Goal: Information Seeking & Learning: Learn about a topic

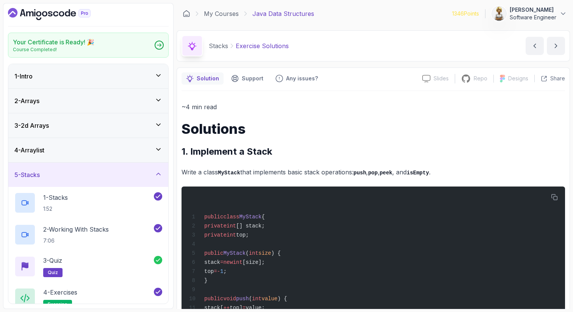
scroll to position [76, 0]
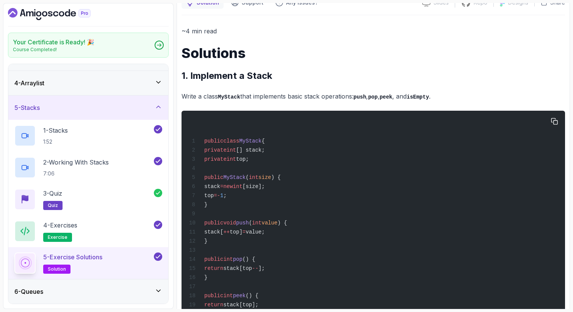
click at [330, 192] on div "public class MyStack { private int [] stack; private int top; public MyStack ( …" at bounding box center [373, 294] width 371 height 359
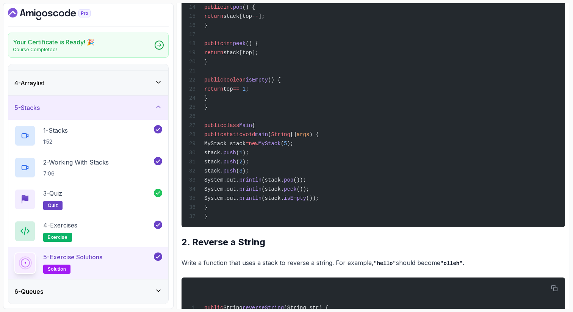
scroll to position [334, 0]
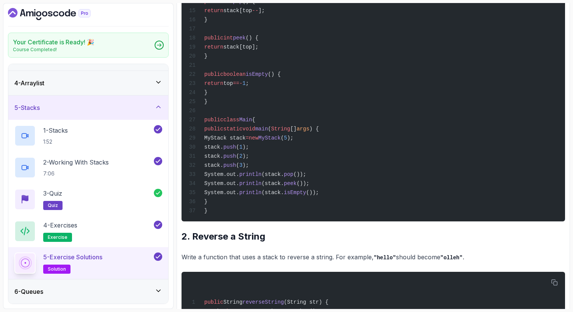
click at [246, 141] on span "MyStack stack" at bounding box center [224, 138] width 41 height 6
click at [236, 141] on span "MyStack stack" at bounding box center [224, 138] width 41 height 6
click at [279, 144] on div "public class MyStack { private int [] stack; private int top; public MyStack ( …" at bounding box center [373, 36] width 371 height 359
click at [281, 141] on span "MyStack" at bounding box center [270, 138] width 22 height 6
click at [236, 150] on span "push" at bounding box center [229, 147] width 13 height 6
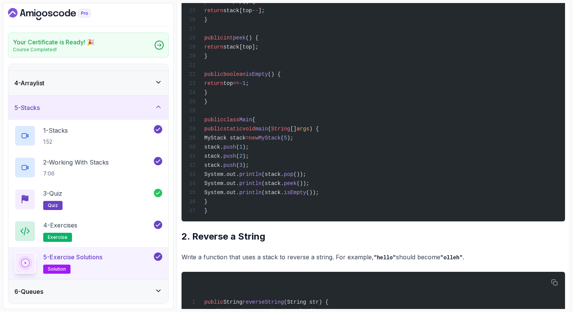
click at [249, 150] on span ");" at bounding box center [246, 147] width 6 height 6
click at [236, 159] on span "push" at bounding box center [229, 156] width 13 height 6
click at [239, 168] on span "(" at bounding box center [237, 165] width 3 height 6
drag, startPoint x: 276, startPoint y: 177, endPoint x: 229, endPoint y: 156, distance: 52.4
click at [229, 156] on div "public class MyStack { private int [] stack; private int top; public MyStack ( …" at bounding box center [373, 36] width 371 height 359
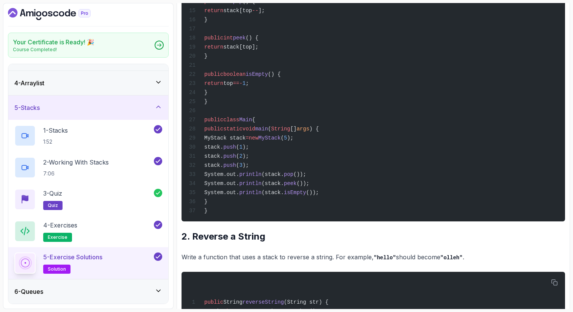
copy code "stack. push ( 1 ); stack. push ( 2 ); stack. push ( 3 );"
click at [240, 86] on span "==" at bounding box center [236, 83] width 6 height 6
click at [246, 77] on span "boolean" at bounding box center [234, 74] width 22 height 6
click at [159, 106] on icon at bounding box center [159, 107] width 8 height 8
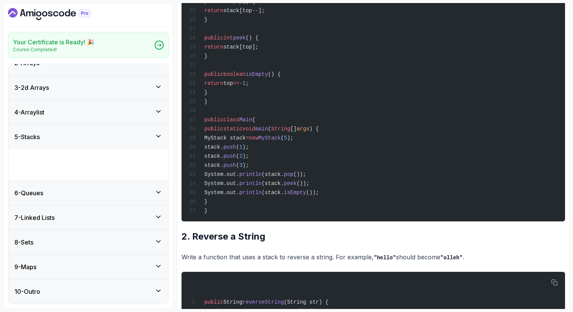
scroll to position [6, 0]
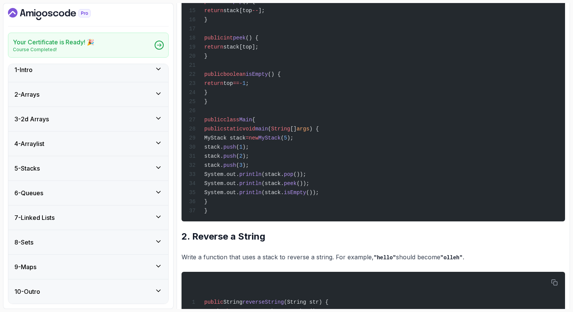
click at [158, 193] on icon at bounding box center [159, 192] width 4 height 2
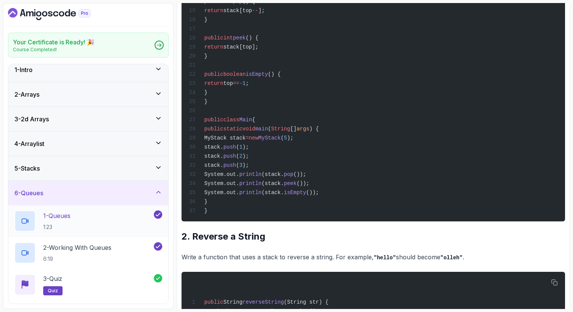
click at [121, 217] on div "1 - Queues 1:23" at bounding box center [83, 220] width 138 height 21
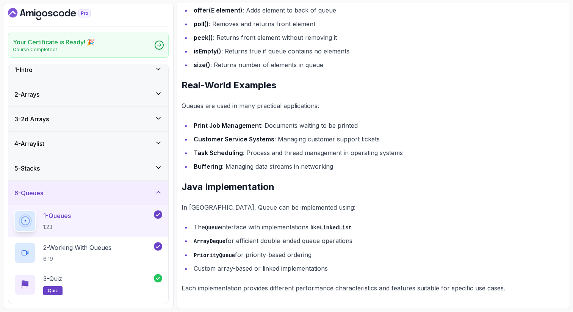
scroll to position [487, 0]
click at [391, 31] on ul "offer(E element) : Adds element to back of queue poll() : Removes and returns f…" at bounding box center [374, 37] width 384 height 65
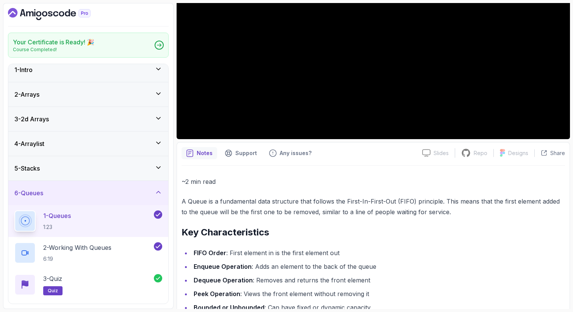
scroll to position [154, 0]
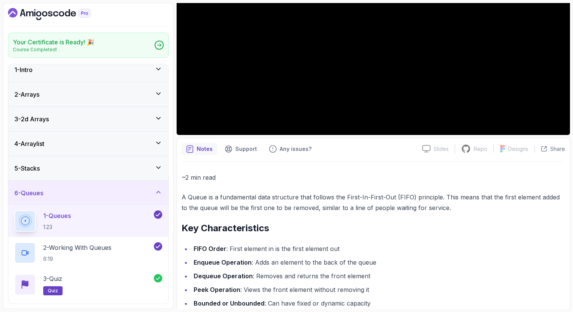
click at [194, 197] on p "A Queue is a fundamental data structure that follows the First-In-First-Out (FI…" at bounding box center [374, 202] width 384 height 21
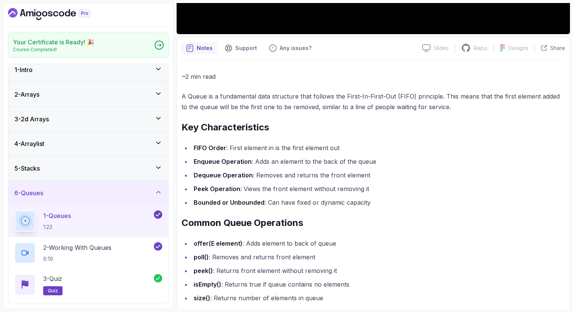
scroll to position [260, 0]
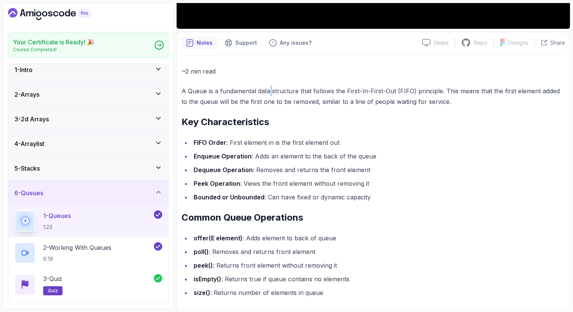
drag, startPoint x: 272, startPoint y: 93, endPoint x: 269, endPoint y: 89, distance: 4.6
click at [270, 89] on p "A Queue is a fundamental data structure that follows the First-In-First-Out (FI…" at bounding box center [374, 96] width 384 height 21
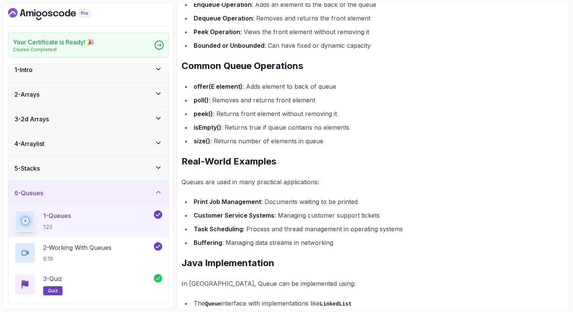
scroll to position [427, 0]
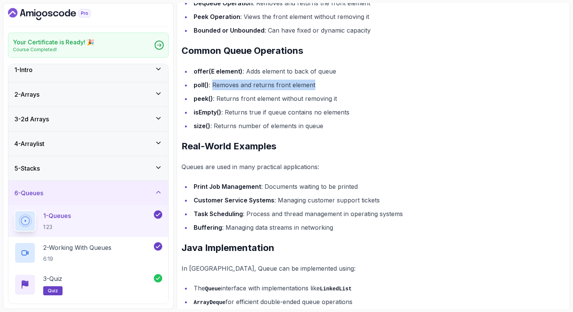
drag, startPoint x: 313, startPoint y: 85, endPoint x: 212, endPoint y: 85, distance: 102.0
click at [212, 85] on li "poll() : Removes and returns front element" at bounding box center [378, 85] width 374 height 11
drag, startPoint x: 217, startPoint y: 96, endPoint x: 310, endPoint y: 91, distance: 93.4
click at [310, 91] on ul "offer(E element) : Adds element to back of queue poll() : Removes and returns f…" at bounding box center [374, 98] width 384 height 65
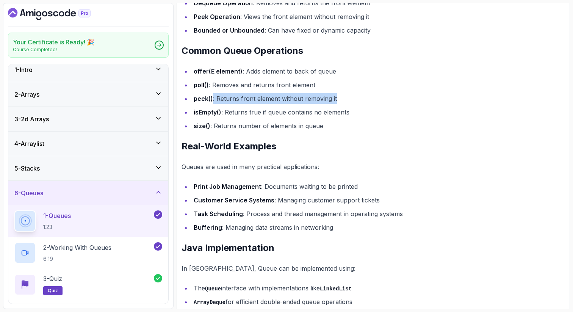
drag, startPoint x: 336, startPoint y: 97, endPoint x: 213, endPoint y: 96, distance: 123.2
click at [213, 96] on li "peek() : Returns front element without removing it" at bounding box center [378, 98] width 374 height 11
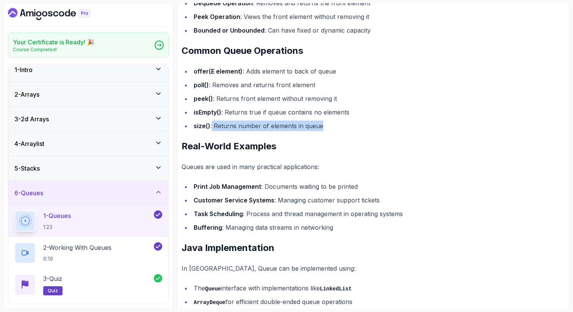
drag, startPoint x: 324, startPoint y: 125, endPoint x: 212, endPoint y: 129, distance: 112.7
click at [211, 128] on li "size() : Returns number of elements in queue" at bounding box center [378, 126] width 374 height 11
click at [247, 84] on li "poll() : Removes and returns front element" at bounding box center [378, 85] width 374 height 11
click at [268, 87] on li "poll() : Removes and returns front element" at bounding box center [378, 85] width 374 height 11
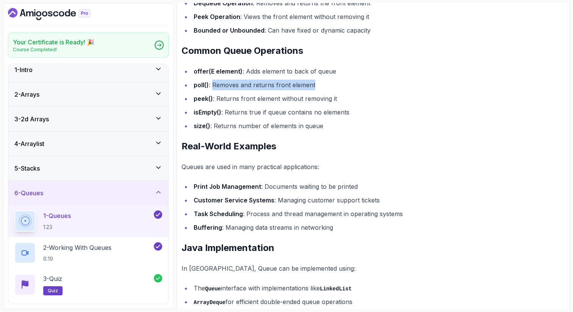
drag, startPoint x: 315, startPoint y: 87, endPoint x: 214, endPoint y: 86, distance: 101.2
click at [213, 86] on li "poll() : Removes and returns front element" at bounding box center [378, 85] width 374 height 11
click at [319, 128] on li "size() : Returns number of elements in queue" at bounding box center [378, 126] width 374 height 11
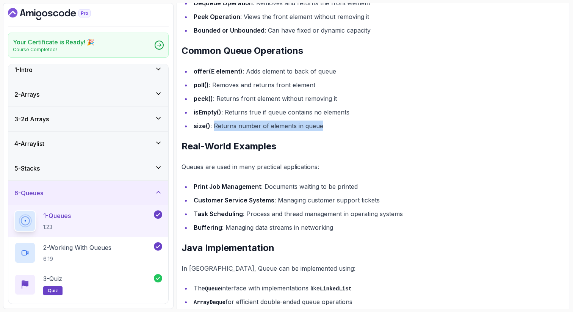
drag, startPoint x: 321, startPoint y: 128, endPoint x: 215, endPoint y: 127, distance: 106.1
click at [215, 127] on li "size() : Returns number of elements in queue" at bounding box center [378, 126] width 374 height 11
click at [238, 188] on strong "Print Job Management" at bounding box center [227, 187] width 67 height 8
click at [337, 229] on li "Buffering : Managing data streams in networking" at bounding box center [378, 227] width 374 height 11
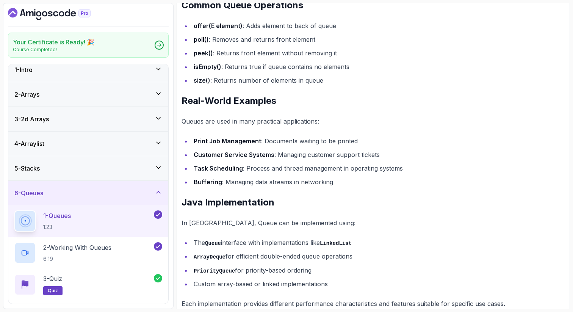
scroll to position [487, 0]
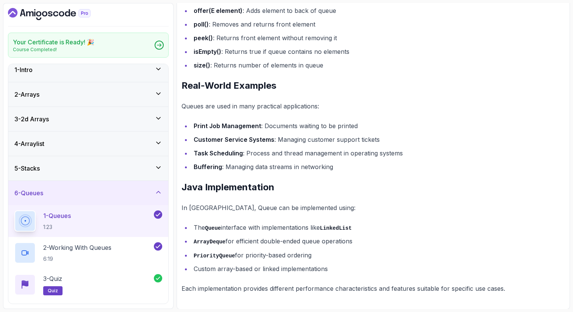
drag, startPoint x: 356, startPoint y: 241, endPoint x: 280, endPoint y: 240, distance: 75.8
click at [280, 240] on li "ArrayDeque for efficient double-ended queue operations" at bounding box center [378, 241] width 374 height 11
drag, startPoint x: 194, startPoint y: 255, endPoint x: 312, endPoint y: 257, distance: 118.3
click at [312, 257] on li "PriorityQueue for priority-based ordering" at bounding box center [378, 255] width 374 height 11
drag, startPoint x: 328, startPoint y: 269, endPoint x: 191, endPoint y: 267, distance: 136.5
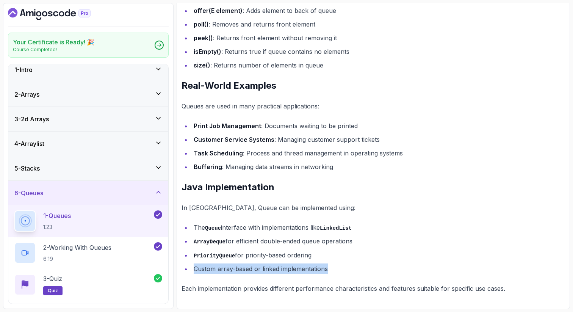
click at [191, 267] on li "Custom array-based or linked implementations" at bounding box center [378, 268] width 374 height 11
click at [350, 270] on li "Custom array-based or linked implementations" at bounding box center [378, 268] width 374 height 11
click at [358, 271] on li "Custom array-based or linked implementations" at bounding box center [378, 268] width 374 height 11
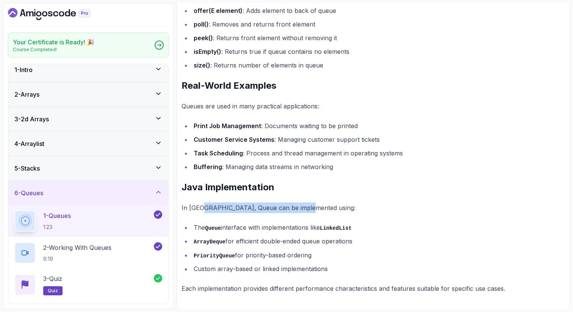
drag, startPoint x: 203, startPoint y: 206, endPoint x: 309, endPoint y: 208, distance: 106.2
click at [311, 211] on p "In [GEOGRAPHIC_DATA], Queue can be implemented using:" at bounding box center [374, 207] width 384 height 11
drag, startPoint x: 207, startPoint y: 227, endPoint x: 359, endPoint y: 231, distance: 151.3
click at [360, 233] on ul "The Queue interface with implementations like LinkedList ArrayDeque for efficie…" at bounding box center [374, 248] width 384 height 52
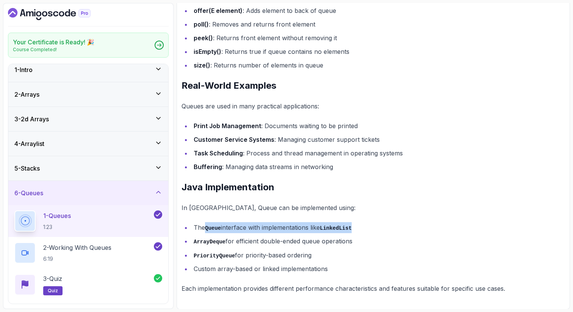
drag, startPoint x: 354, startPoint y: 243, endPoint x: 176, endPoint y: 241, distance: 177.8
click at [176, 240] on div "Your Certificate is Ready! 🎉 Course Completed! 1 - Intro 2 - Arrays 3 - 2d Arra…" at bounding box center [286, 156] width 567 height 306
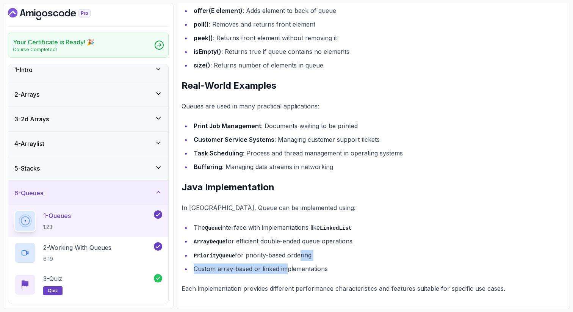
drag, startPoint x: 299, startPoint y: 259, endPoint x: 285, endPoint y: 269, distance: 17.1
click at [286, 268] on ul "The Queue interface with implementations like LinkedList ArrayDeque for efficie…" at bounding box center [374, 248] width 384 height 52
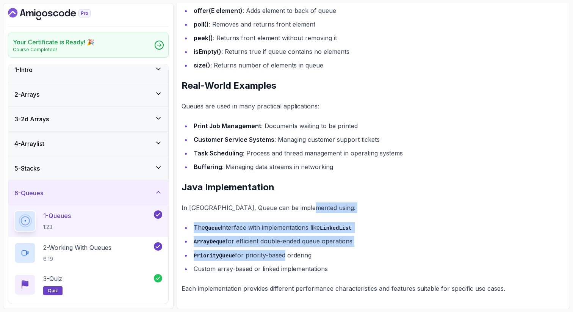
drag, startPoint x: 284, startPoint y: 249, endPoint x: 397, endPoint y: 202, distance: 122.2
click at [391, 205] on div "~2 min read A Queue is a fundamental data structure that follows the First-In-F…" at bounding box center [374, 67] width 384 height 456
click at [204, 256] on code "PriorityQueue" at bounding box center [214, 256] width 41 height 6
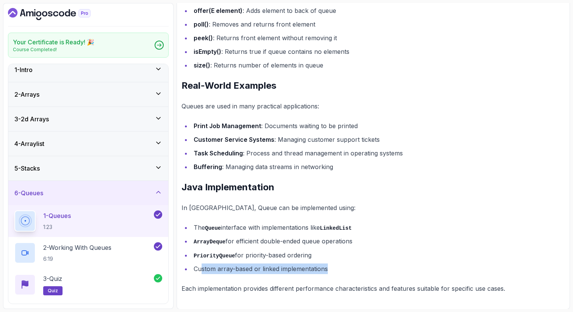
drag, startPoint x: 200, startPoint y: 268, endPoint x: 341, endPoint y: 270, distance: 141.0
click at [341, 270] on li "Custom array-based or linked implementations" at bounding box center [378, 268] width 374 height 11
click at [109, 279] on div "3 - Quiz quiz" at bounding box center [83, 284] width 139 height 21
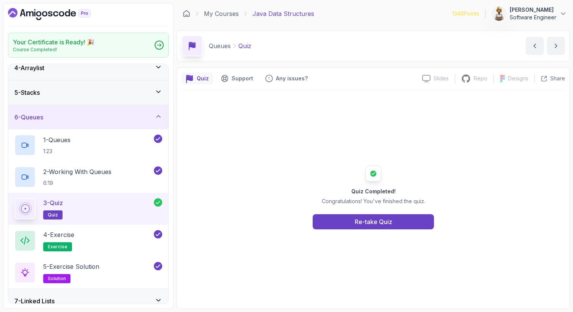
scroll to position [97, 0]
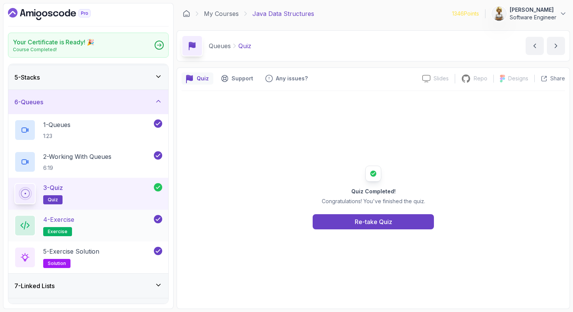
click at [111, 218] on div "4 - Exercise exercise" at bounding box center [83, 225] width 138 height 21
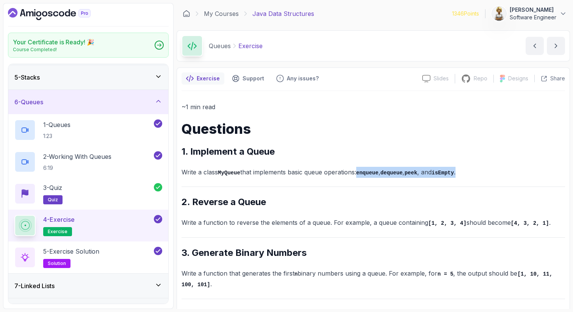
drag, startPoint x: 363, startPoint y: 171, endPoint x: 509, endPoint y: 172, distance: 146.3
click at [509, 172] on p "Write a class MyQueue that implements basic queue operations: enqueue , dequeue…" at bounding box center [374, 172] width 384 height 11
copy p "enqueue , dequeue , peek , and isEmpty ."
click at [121, 127] on div "1 - Queues 1:23" at bounding box center [83, 129] width 138 height 21
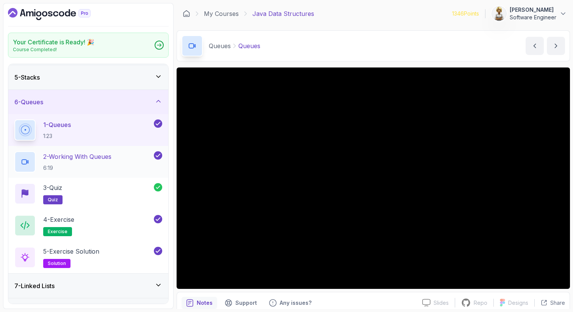
click at [116, 158] on div "2 - Working With Queues 6:19" at bounding box center [83, 161] width 138 height 21
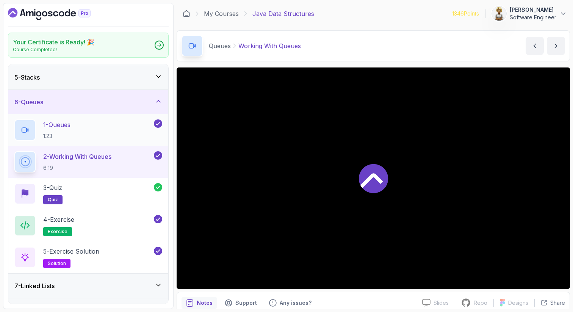
click at [110, 127] on div "1 - Queues 1:23" at bounding box center [83, 129] width 138 height 21
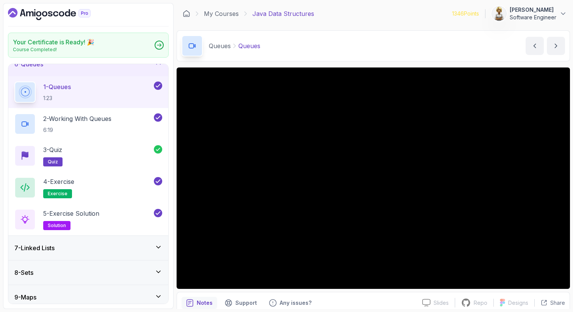
scroll to position [158, 0]
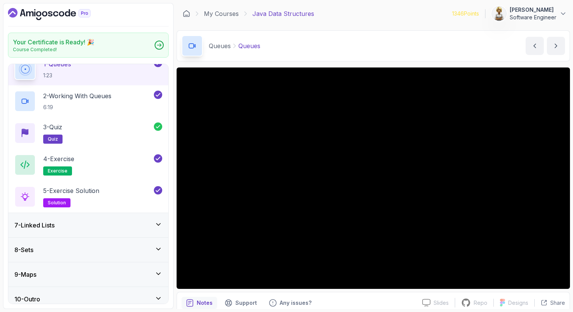
click at [206, 303] on p "Notes" at bounding box center [205, 303] width 16 height 8
click at [441, 301] on p "Slides" at bounding box center [441, 303] width 15 height 8
click at [198, 297] on div "Notes" at bounding box center [200, 303] width 36 height 12
click at [124, 96] on div "2 - Working With Queues 6:19" at bounding box center [83, 101] width 138 height 21
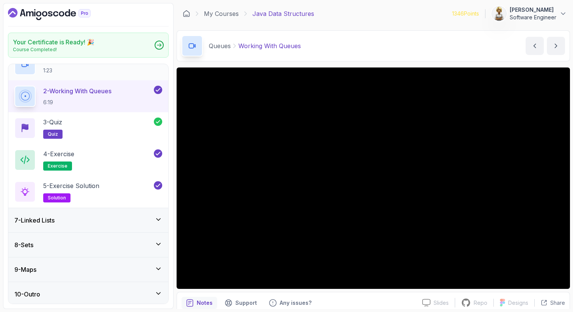
click at [119, 71] on div "1 - Queues 1:23" at bounding box center [83, 64] width 138 height 21
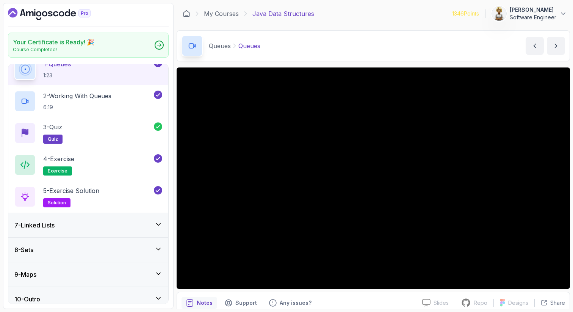
scroll to position [165, 0]
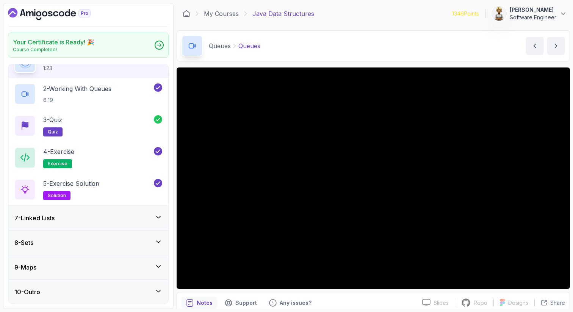
click at [199, 303] on p "Notes" at bounding box center [205, 303] width 16 height 8
click at [198, 301] on p "Notes" at bounding box center [205, 303] width 16 height 8
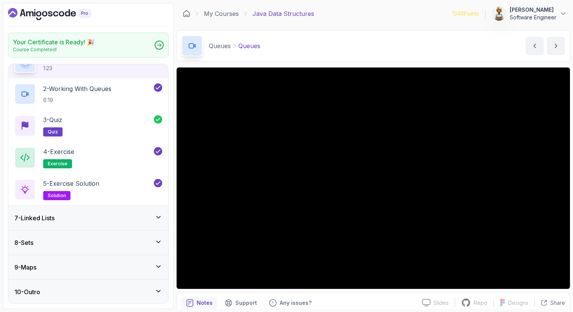
click at [198, 301] on p "Notes" at bounding box center [205, 303] width 16 height 8
click at [295, 302] on p "Any issues?" at bounding box center [296, 303] width 32 height 8
click at [197, 303] on p "Notes" at bounding box center [205, 303] width 16 height 8
click at [197, 302] on p "Notes" at bounding box center [205, 303] width 16 height 8
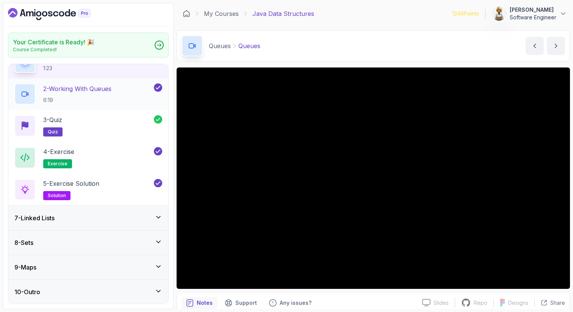
click at [93, 101] on p "6:19" at bounding box center [77, 100] width 68 height 8
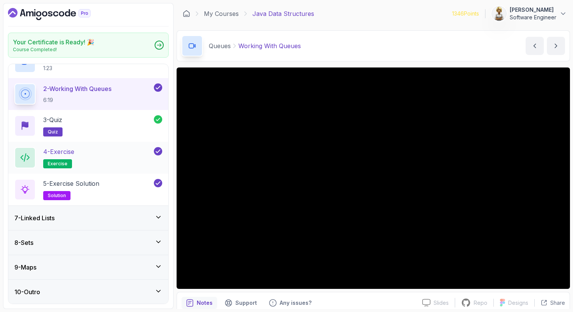
click at [85, 161] on div "4 - Exercise exercise" at bounding box center [83, 157] width 138 height 21
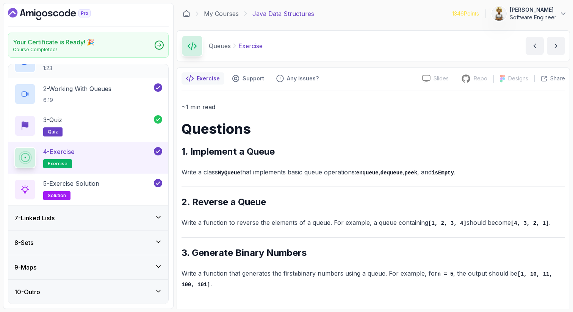
click at [71, 69] on p "1:23" at bounding box center [56, 68] width 27 height 8
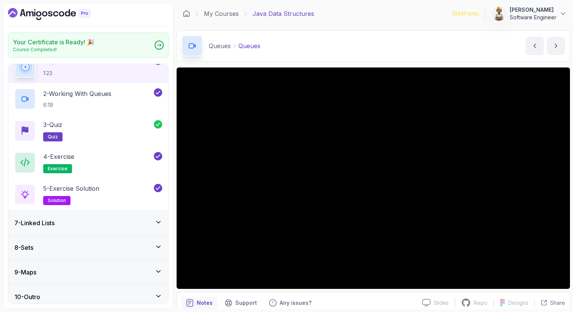
scroll to position [165, 0]
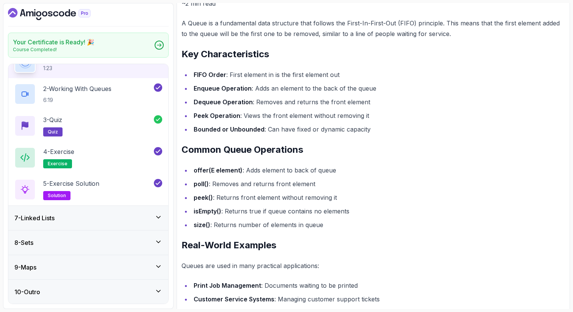
scroll to position [334, 0]
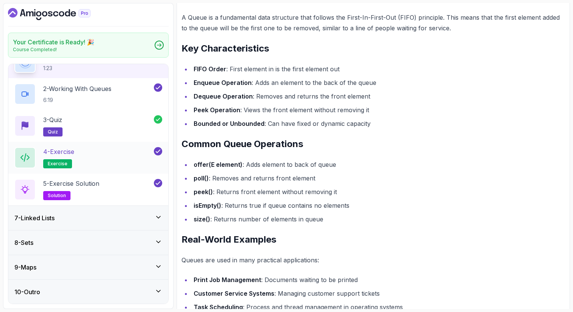
click at [94, 155] on div "4 - Exercise exercise" at bounding box center [83, 157] width 138 height 21
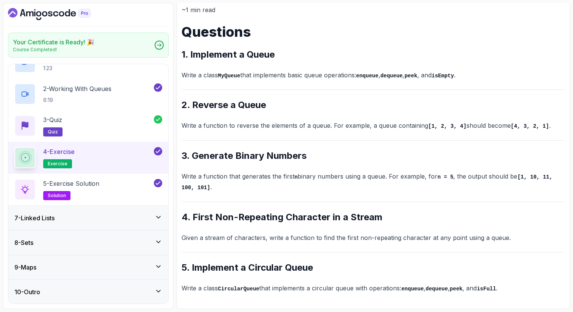
scroll to position [96, 0]
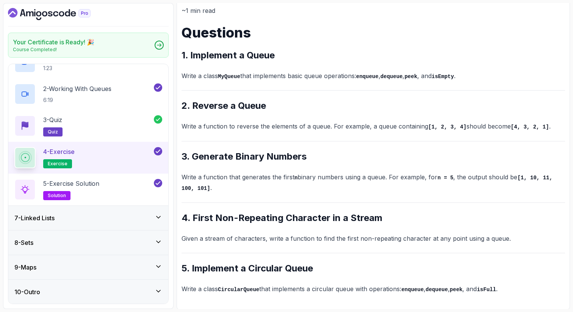
click at [376, 77] on code "enqueue" at bounding box center [367, 77] width 22 height 6
click at [97, 67] on div "1 - Queues 1:23" at bounding box center [83, 62] width 138 height 21
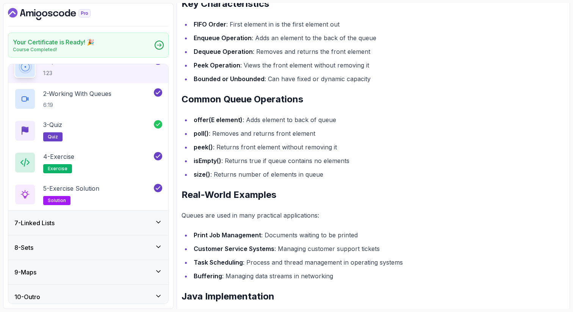
scroll to position [318, 0]
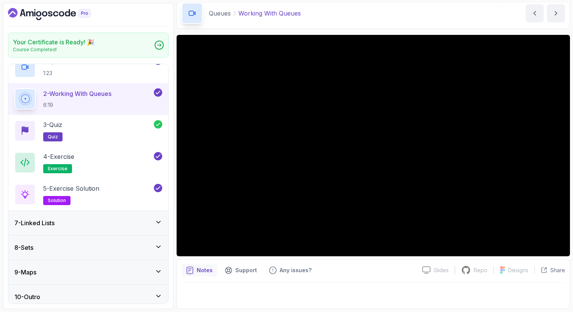
scroll to position [165, 0]
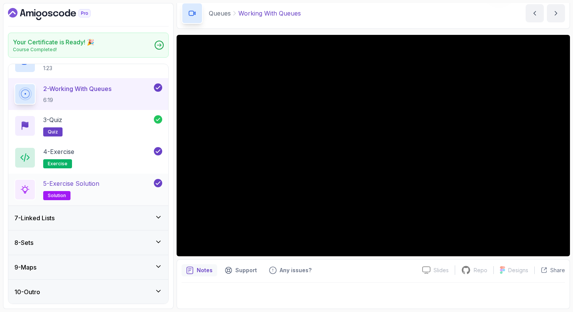
click at [122, 182] on div "5 - Exercise Solution solution" at bounding box center [83, 189] width 138 height 21
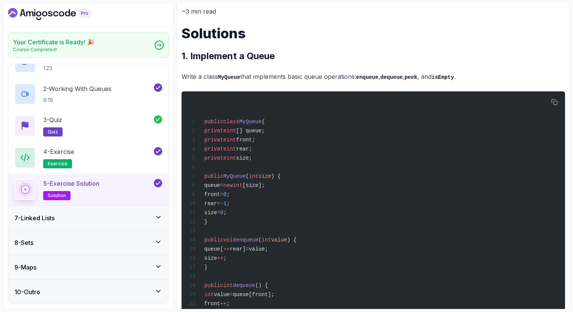
scroll to position [96, 0]
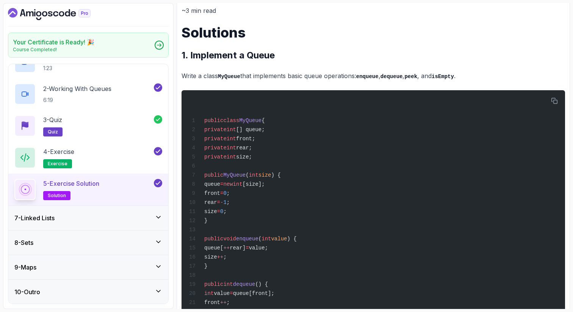
click at [97, 183] on p "5 - Exercise Solution" at bounding box center [71, 183] width 56 height 9
drag, startPoint x: 271, startPoint y: 159, endPoint x: 211, endPoint y: 138, distance: 63.7
click at [211, 138] on code "public class MyQueue { private int [] queue; private int front; private int rea…" at bounding box center [243, 266] width 108 height 297
copy code "private int front; private int rear; private int size;"
drag, startPoint x: 261, startPoint y: 218, endPoint x: 228, endPoint y: 195, distance: 40.0
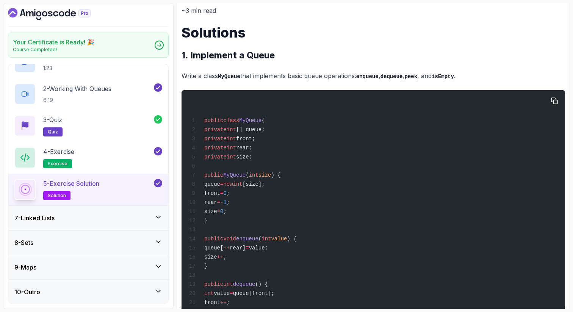
click at [228, 196] on div "public class MyQueue { private int [] queue; private int front; private int rea…" at bounding box center [373, 256] width 371 height 323
copy code "front = 0 ; rear = - 1 ; size = 0 ;"
click at [307, 267] on div "public class MyQueue { private int [] queue; private int front; private int rea…" at bounding box center [373, 256] width 371 height 323
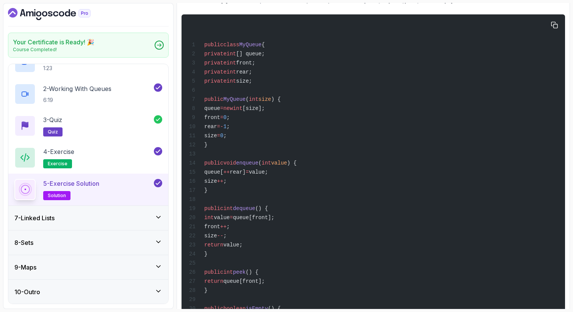
scroll to position [187, 0]
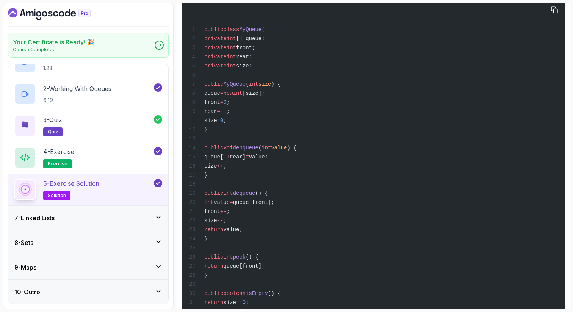
click at [230, 205] on span "value" at bounding box center [222, 202] width 16 height 6
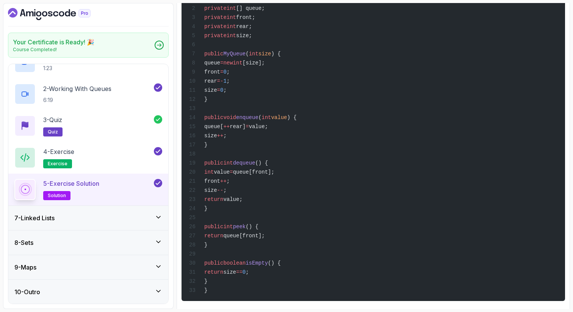
scroll to position [233, 0]
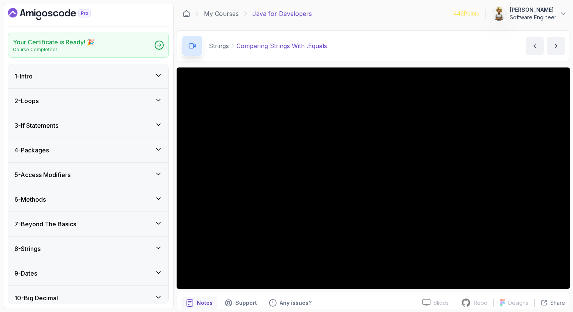
scroll to position [161, 0]
